Goal: Information Seeking & Learning: Learn about a topic

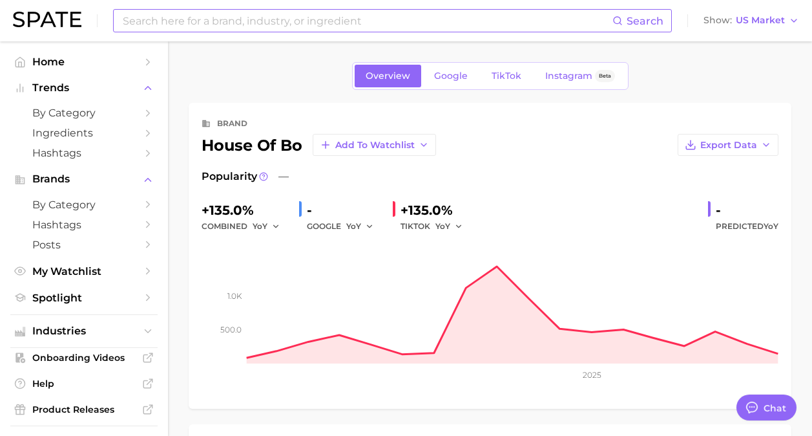
scroll to position [518, 0]
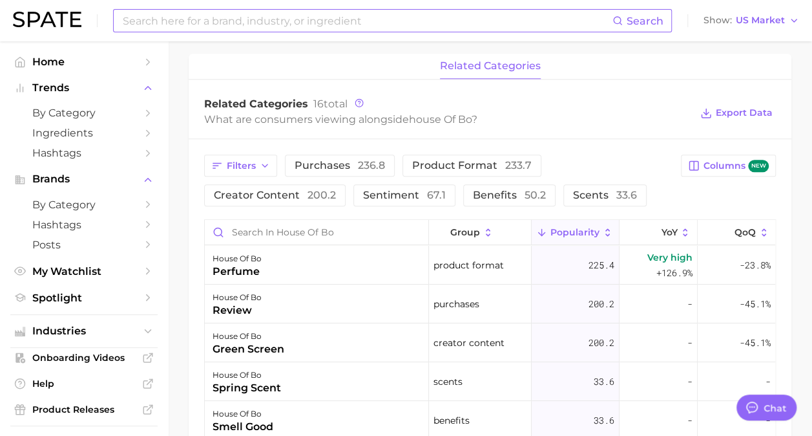
click at [322, 26] on input at bounding box center [366, 21] width 491 height 22
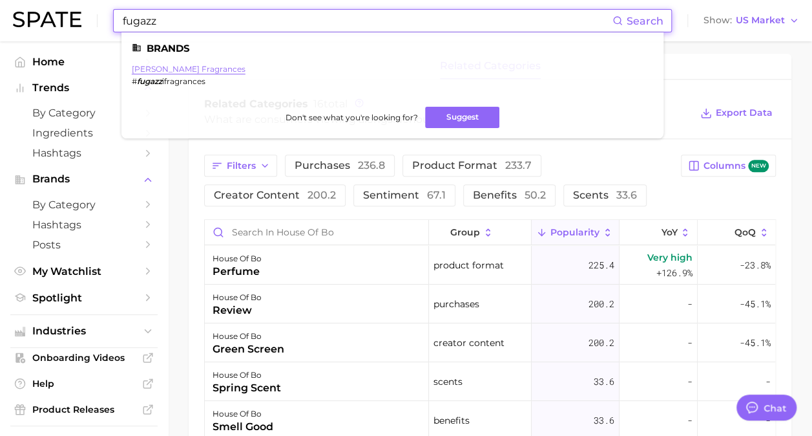
type input "fugazz"
click at [171, 70] on link "[PERSON_NAME] fragrances" at bounding box center [189, 69] width 114 height 10
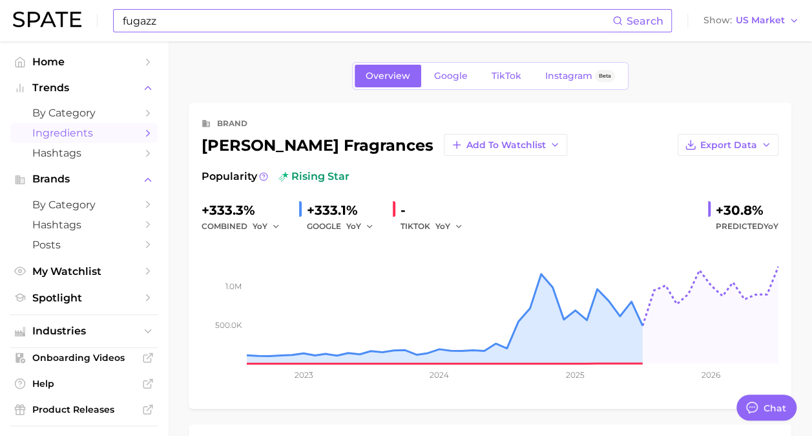
click at [132, 132] on link "Ingredients" at bounding box center [83, 133] width 147 height 20
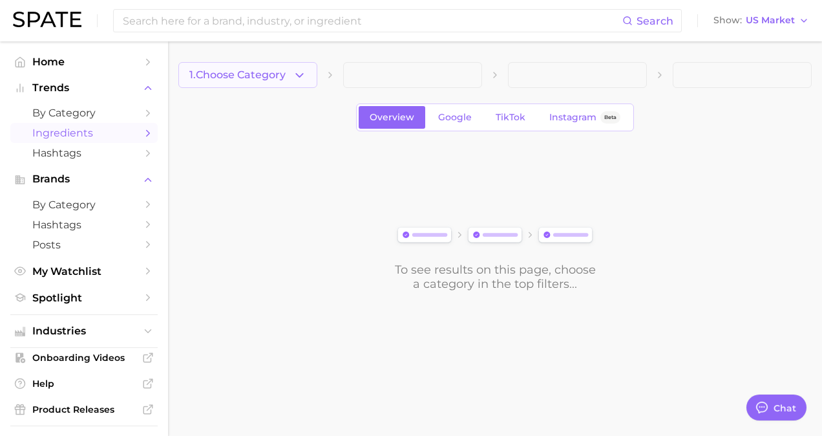
click at [291, 80] on button "1. Choose Category" at bounding box center [247, 75] width 139 height 26
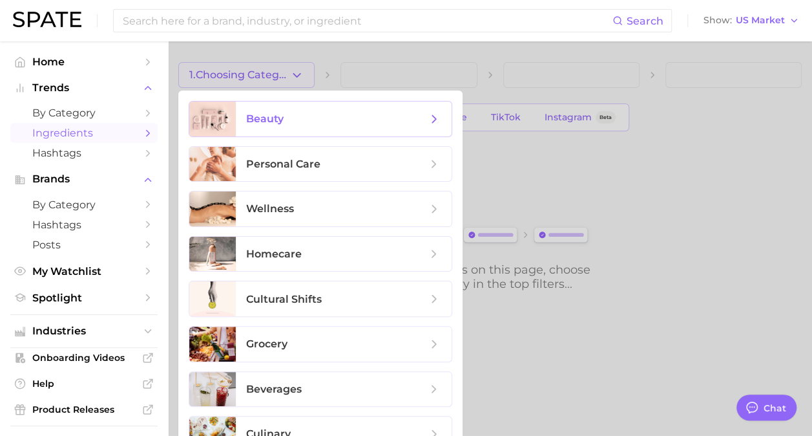
click at [350, 109] on span "beauty" at bounding box center [344, 118] width 216 height 35
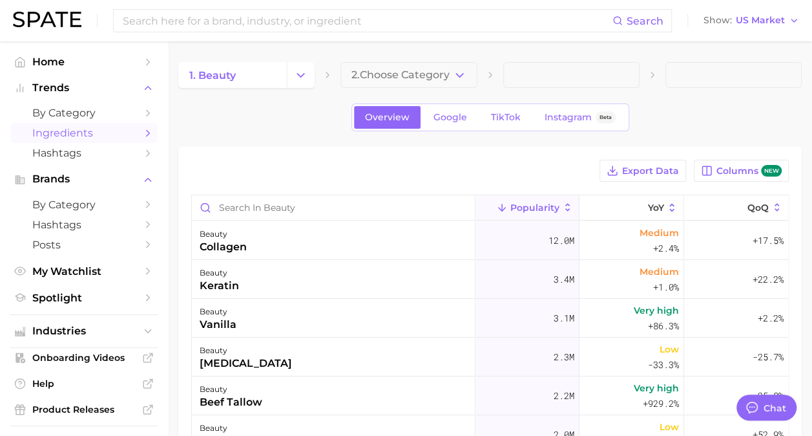
click at [395, 89] on div "1. beauty 2. Choose Category Overview Google TikTok Instagram Beta Export Data …" at bounding box center [490, 352] width 624 height 581
click at [395, 87] on button "2. Choose Category" at bounding box center [409, 75] width 136 height 26
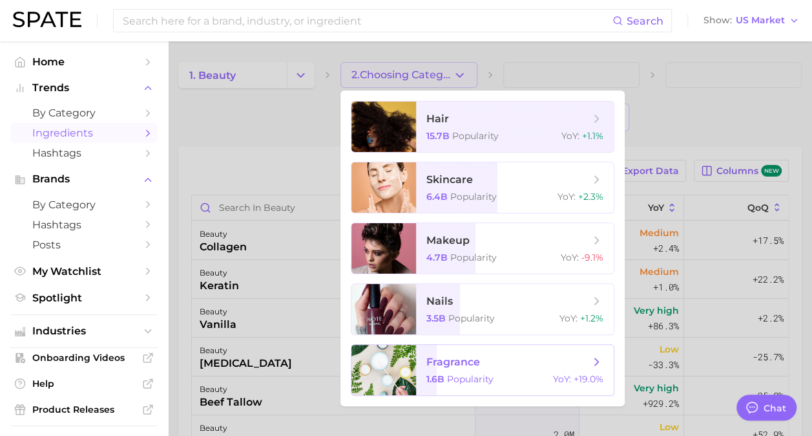
click at [454, 366] on span "fragrance" at bounding box center [453, 361] width 54 height 12
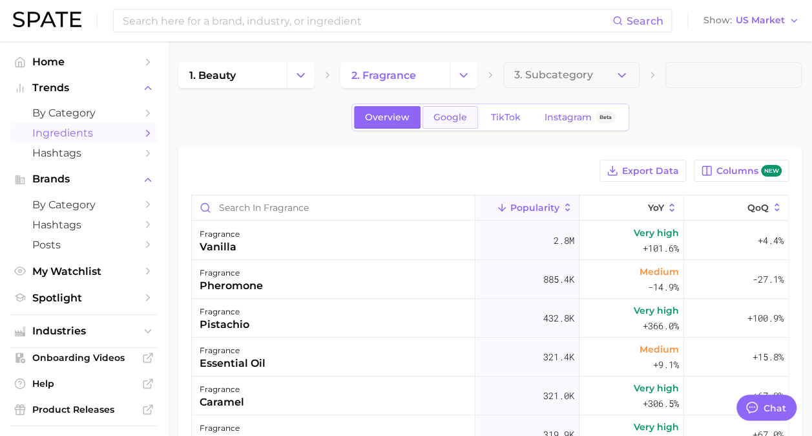
click at [434, 114] on span "Google" at bounding box center [451, 117] width 34 height 11
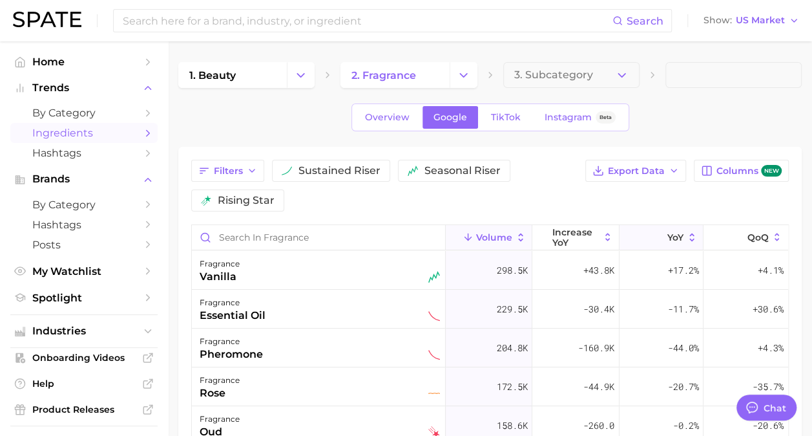
click at [686, 240] on icon at bounding box center [692, 237] width 12 height 12
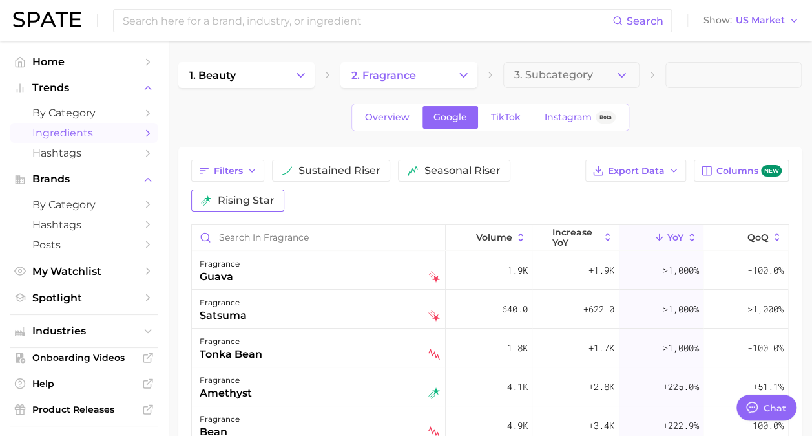
click at [261, 209] on button "rising star" at bounding box center [237, 200] width 93 height 22
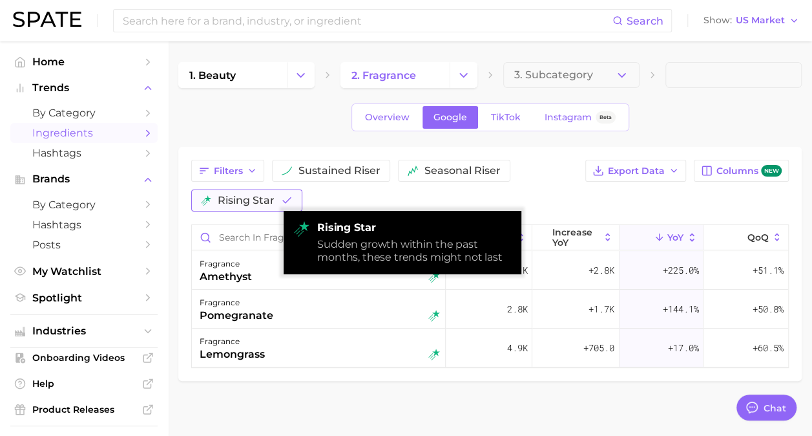
click at [261, 209] on button "rising star" at bounding box center [246, 200] width 111 height 22
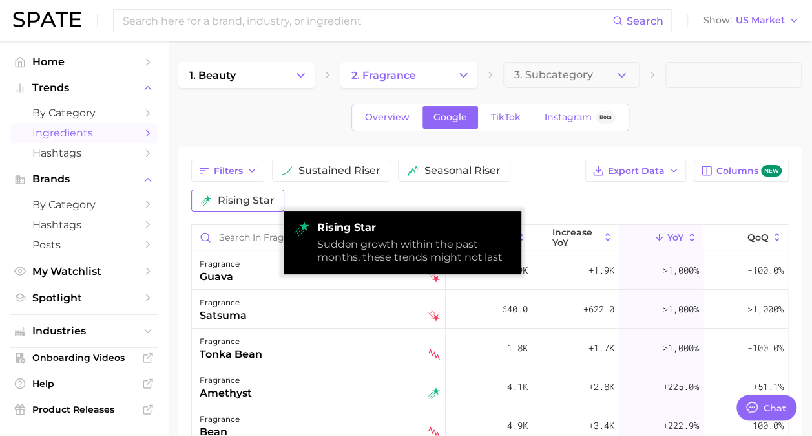
click at [261, 209] on button "rising star" at bounding box center [237, 200] width 93 height 22
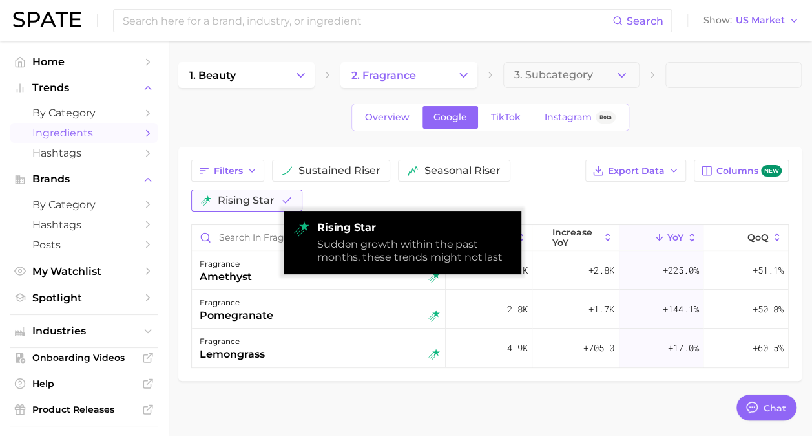
click at [261, 209] on button "rising star" at bounding box center [246, 200] width 111 height 22
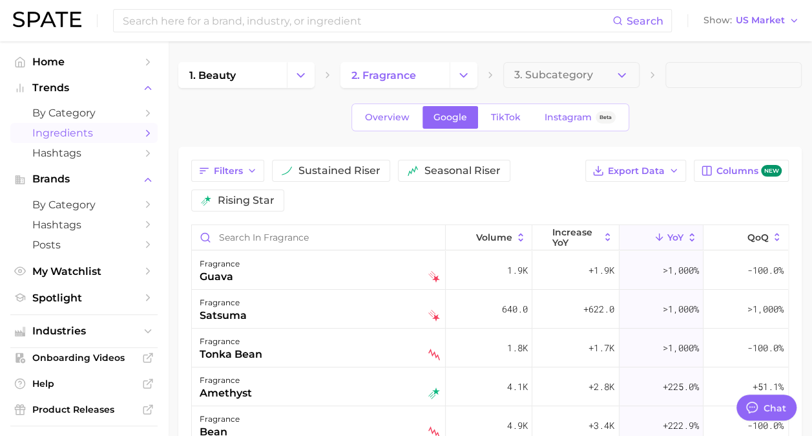
scroll to position [65, 0]
